Goal: Information Seeking & Learning: Learn about a topic

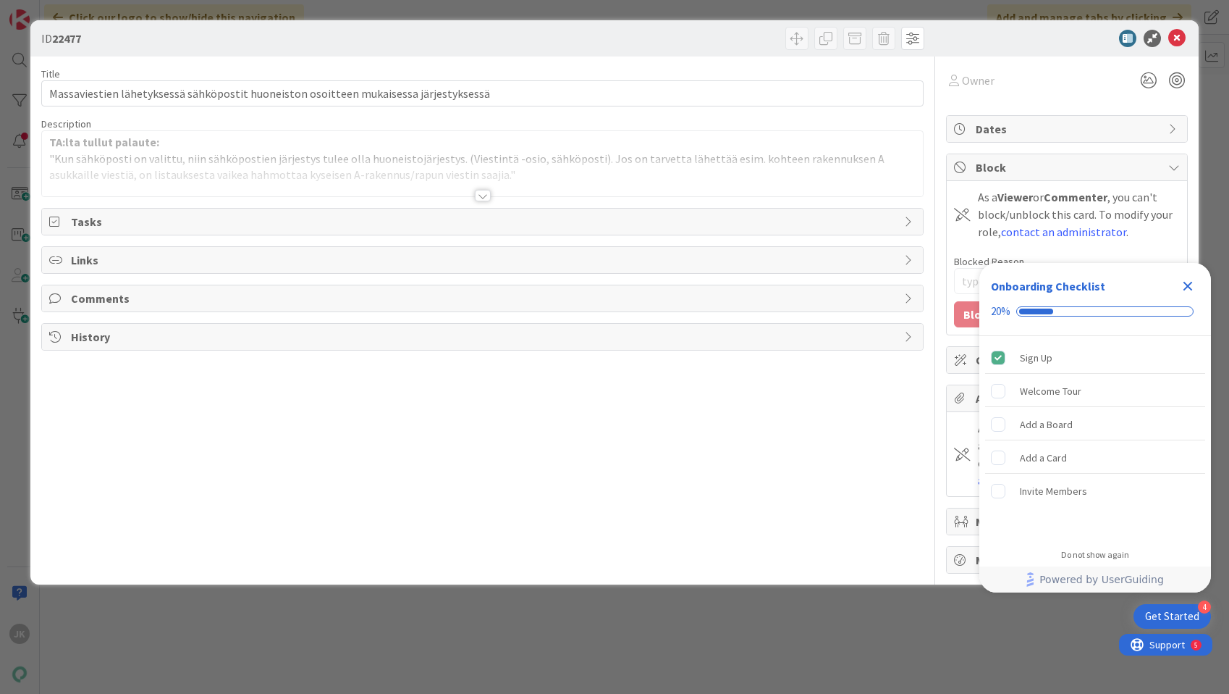
type textarea "x"
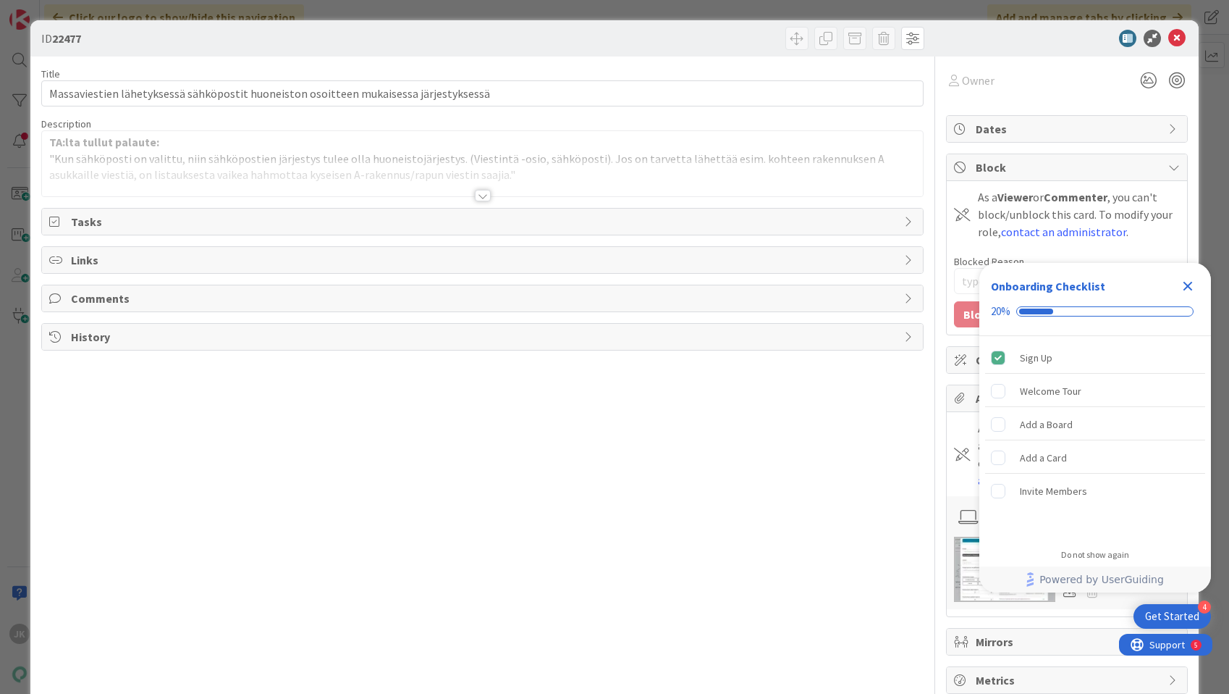
type input "22878"
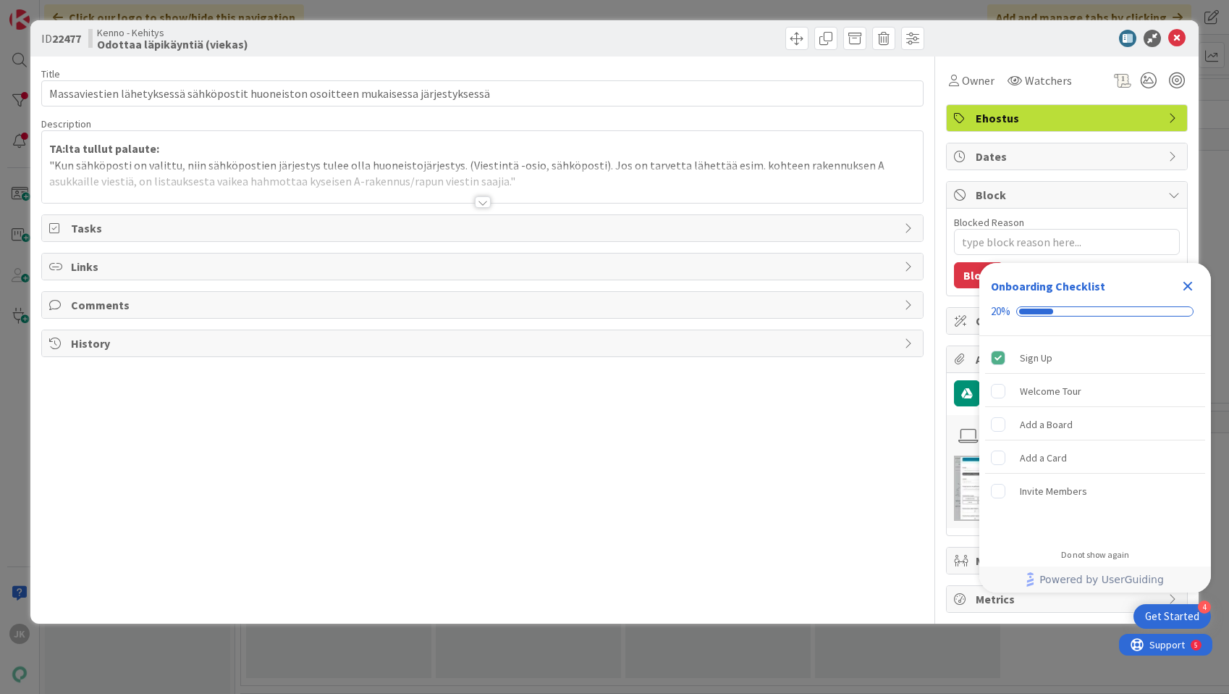
click at [489, 206] on div at bounding box center [483, 202] width 16 height 12
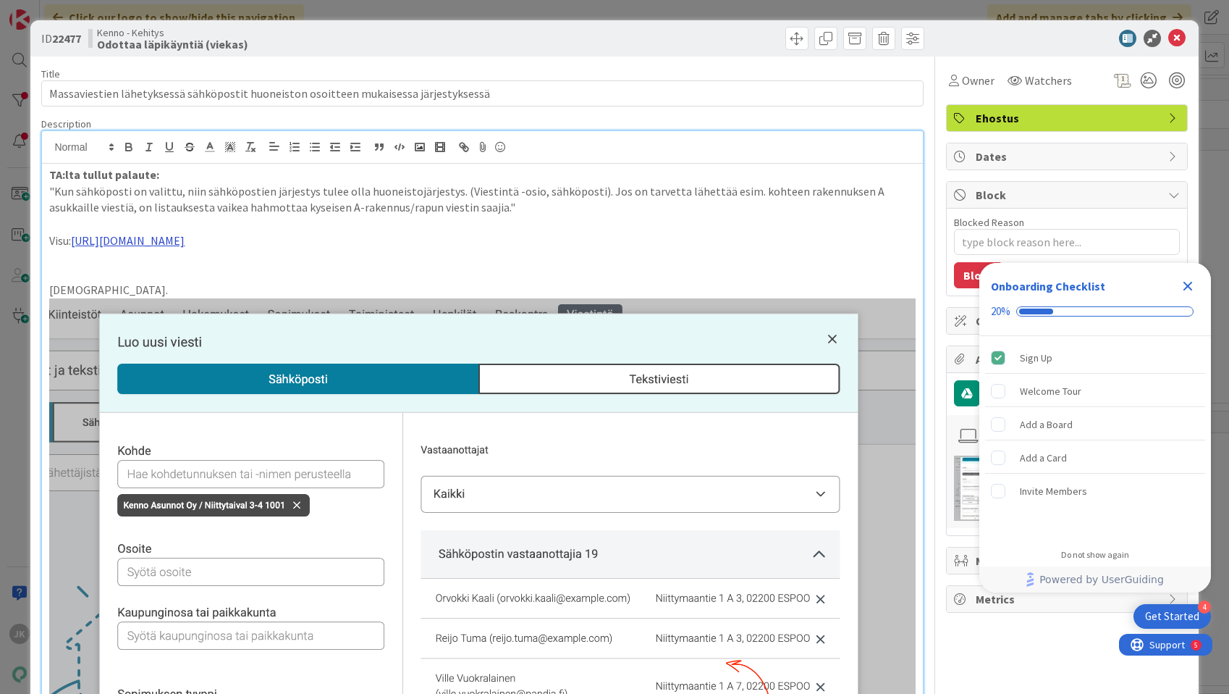
click at [185, 239] on link "[URL][DOMAIN_NAME]" at bounding box center [128, 240] width 114 height 14
click at [369, 267] on link "[URL][DOMAIN_NAME]" at bounding box center [335, 268] width 99 height 19
click at [722, 197] on p ""Kun sähköposti on valittu, niin sähköpostien järjestys tulee olla huoneistojär…" at bounding box center [482, 199] width 866 height 33
click at [1178, 35] on icon at bounding box center [1176, 38] width 17 height 17
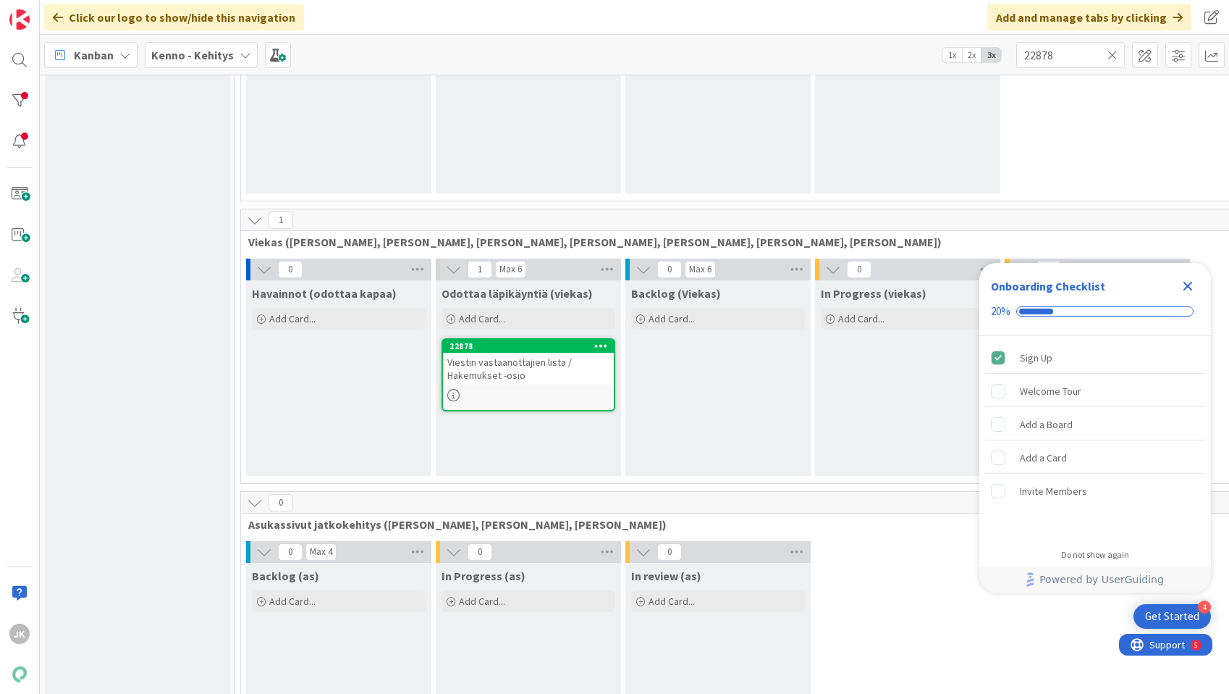
scroll to position [1715, 0]
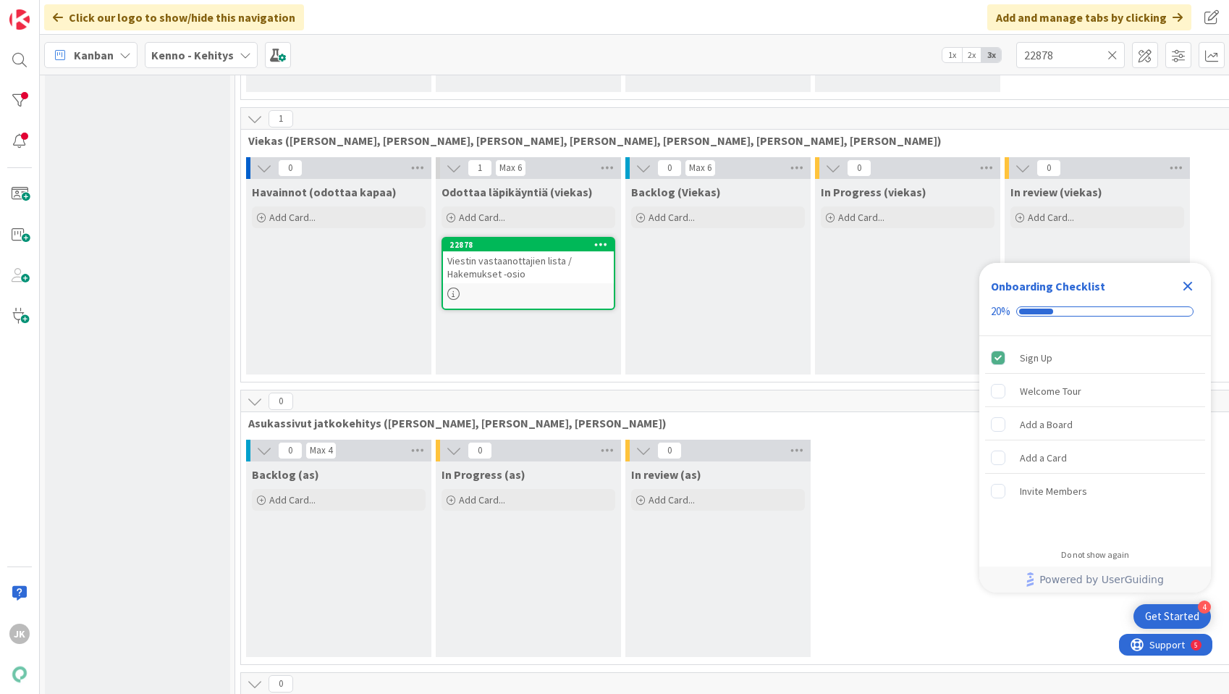
click at [511, 266] on span "Viestin vastaanottajien lista / Hakemukset -osio" at bounding box center [509, 267] width 125 height 26
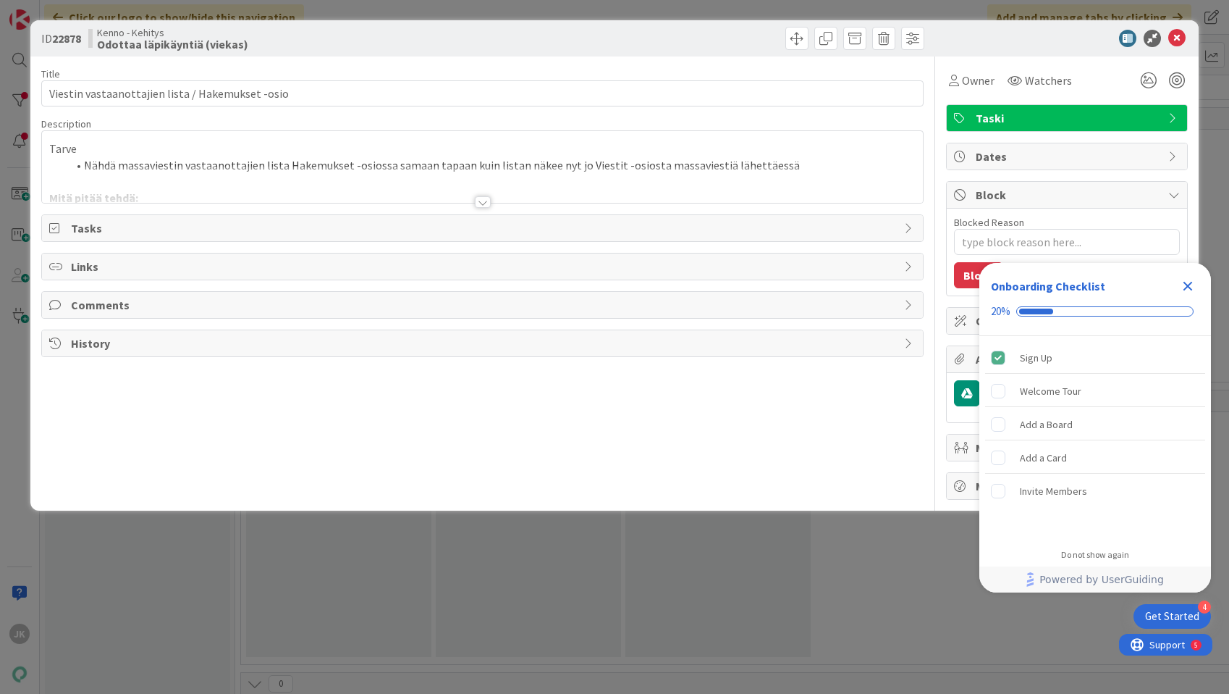
type textarea "x"
click at [484, 201] on div at bounding box center [483, 202] width 16 height 12
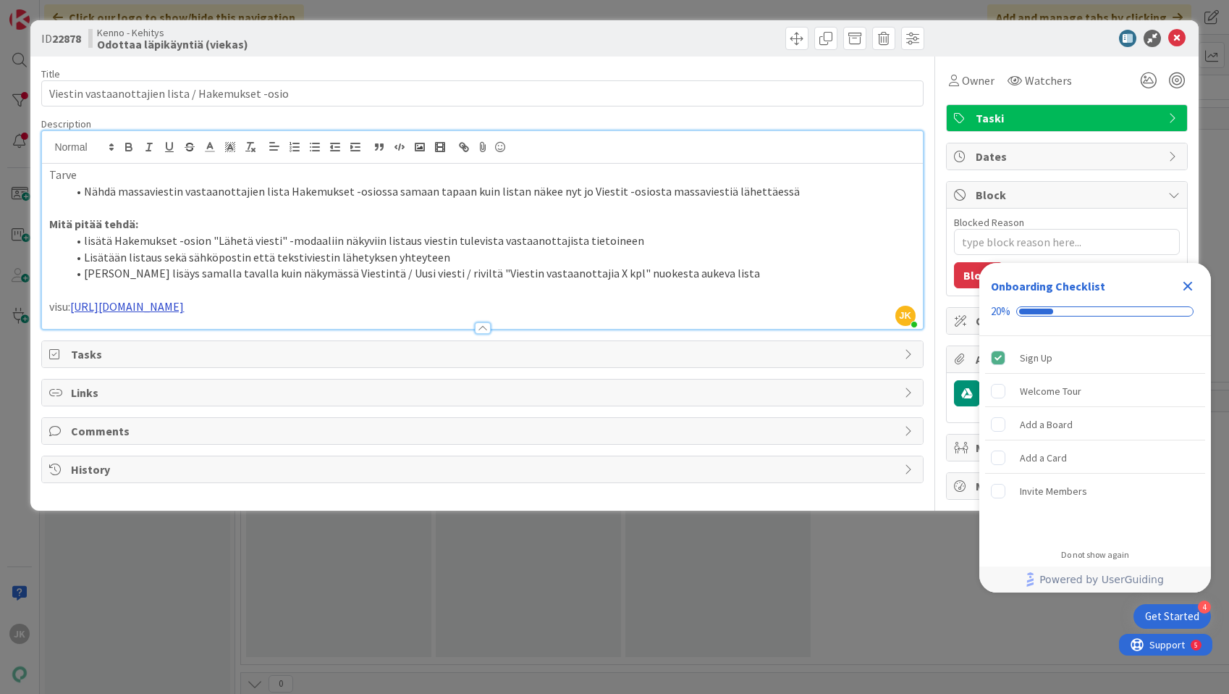
click at [184, 306] on link "[URL][DOMAIN_NAME]" at bounding box center [127, 306] width 114 height 14
click at [385, 330] on link "[URL][DOMAIN_NAME]" at bounding box center [335, 334] width 99 height 19
